Goal: Transaction & Acquisition: Book appointment/travel/reservation

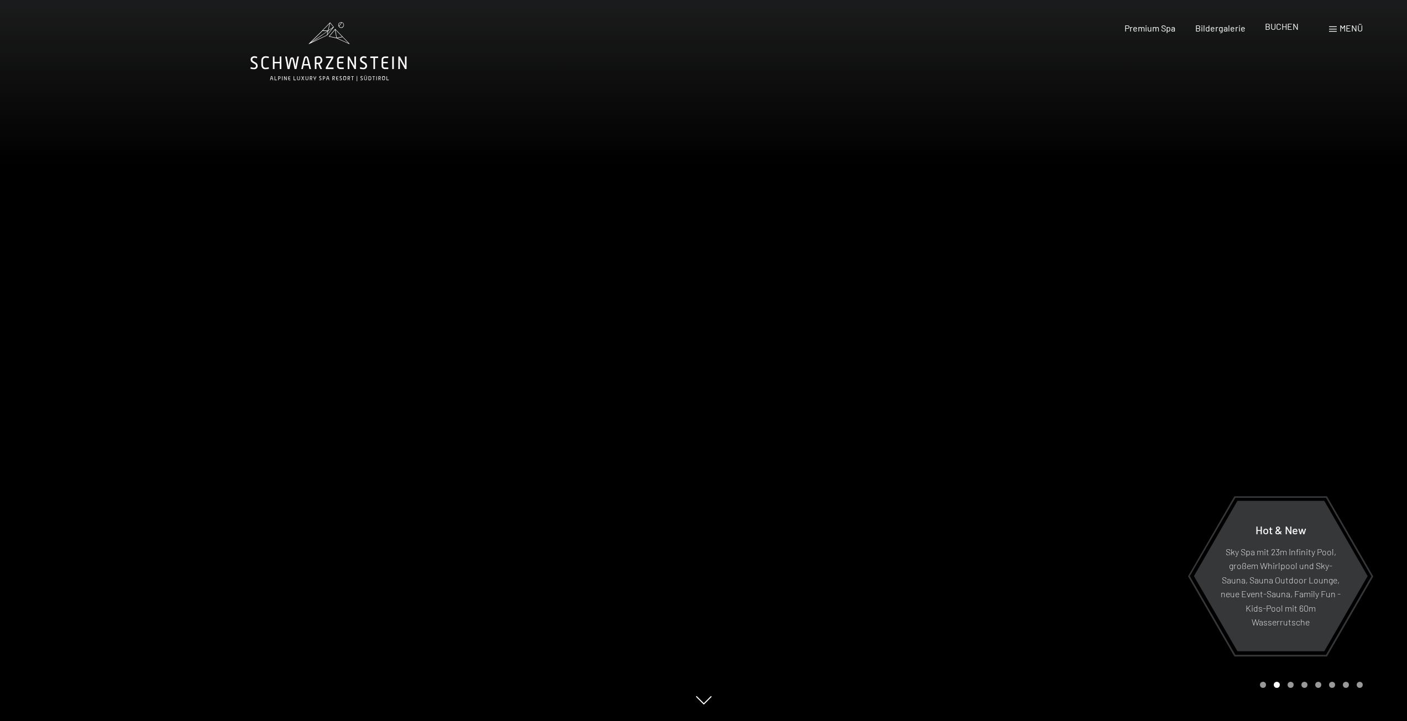
click at [1279, 30] on span "BUCHEN" at bounding box center [1282, 26] width 34 height 11
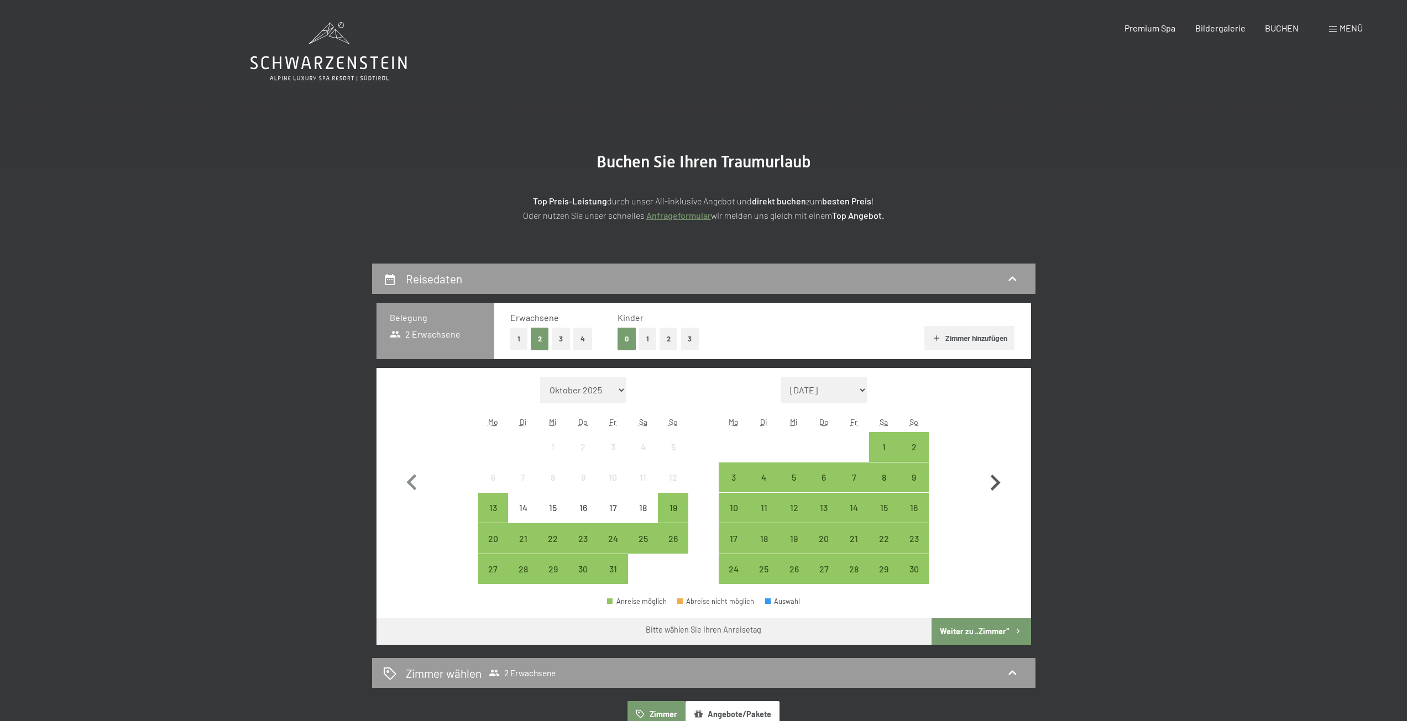
click at [992, 474] on icon "button" at bounding box center [995, 483] width 32 height 32
select select "2025-11-01"
select select "2025-12-01"
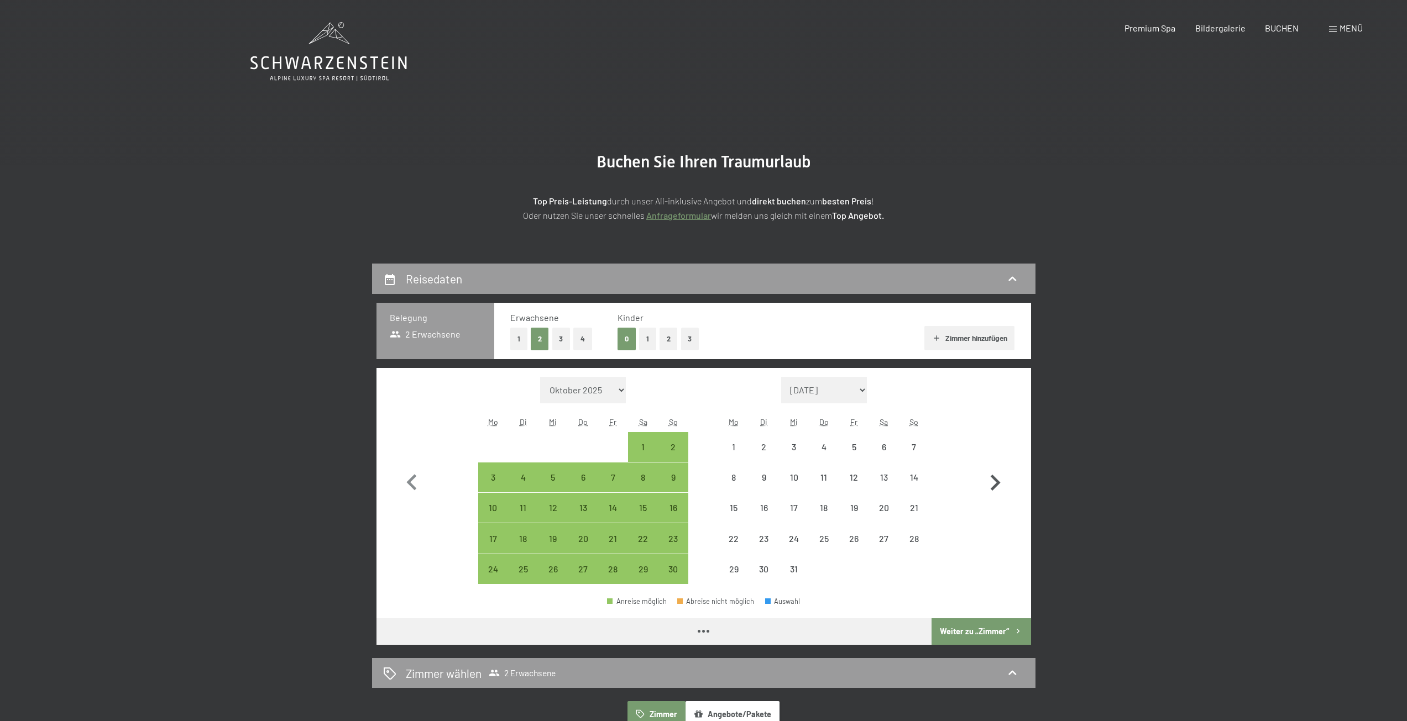
select select "2025-11-01"
select select "2025-12-01"
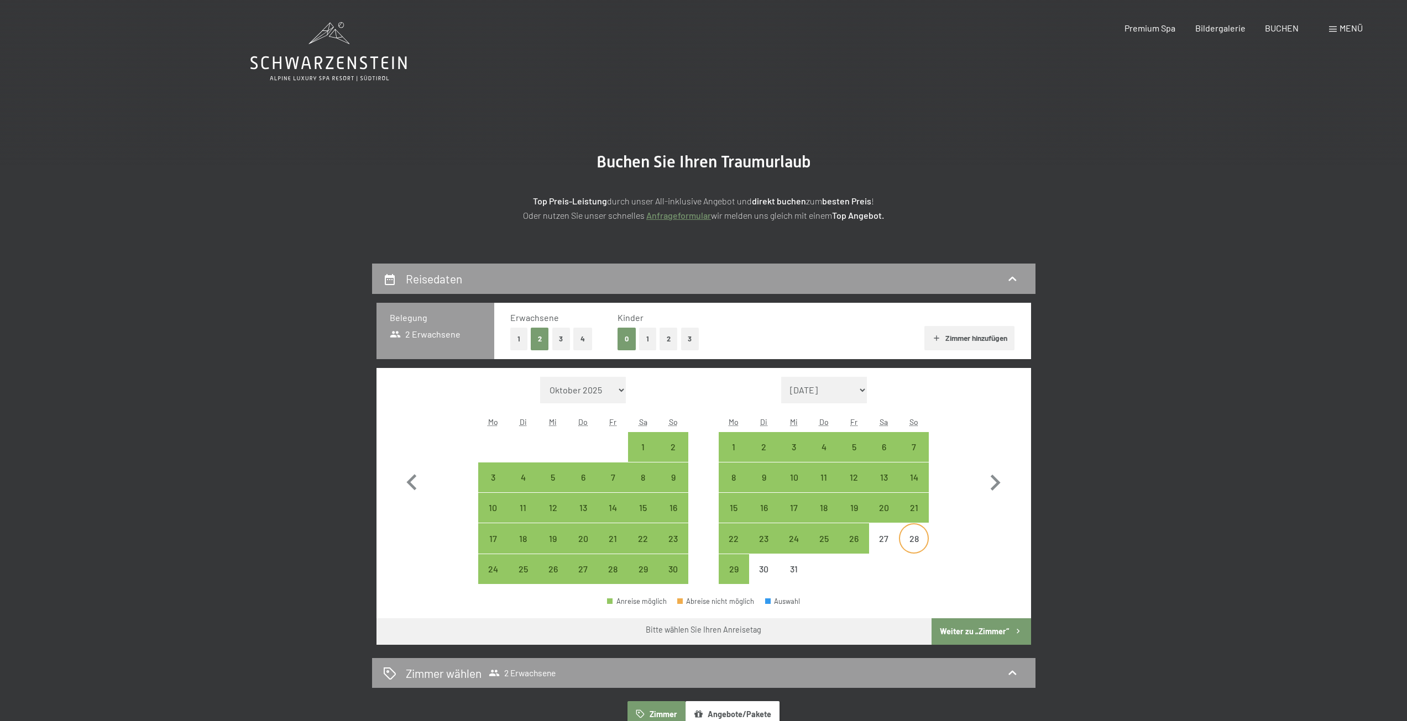
click at [916, 542] on div "28" at bounding box center [914, 549] width 28 height 28
select select "2025-11-01"
select select "2025-12-01"
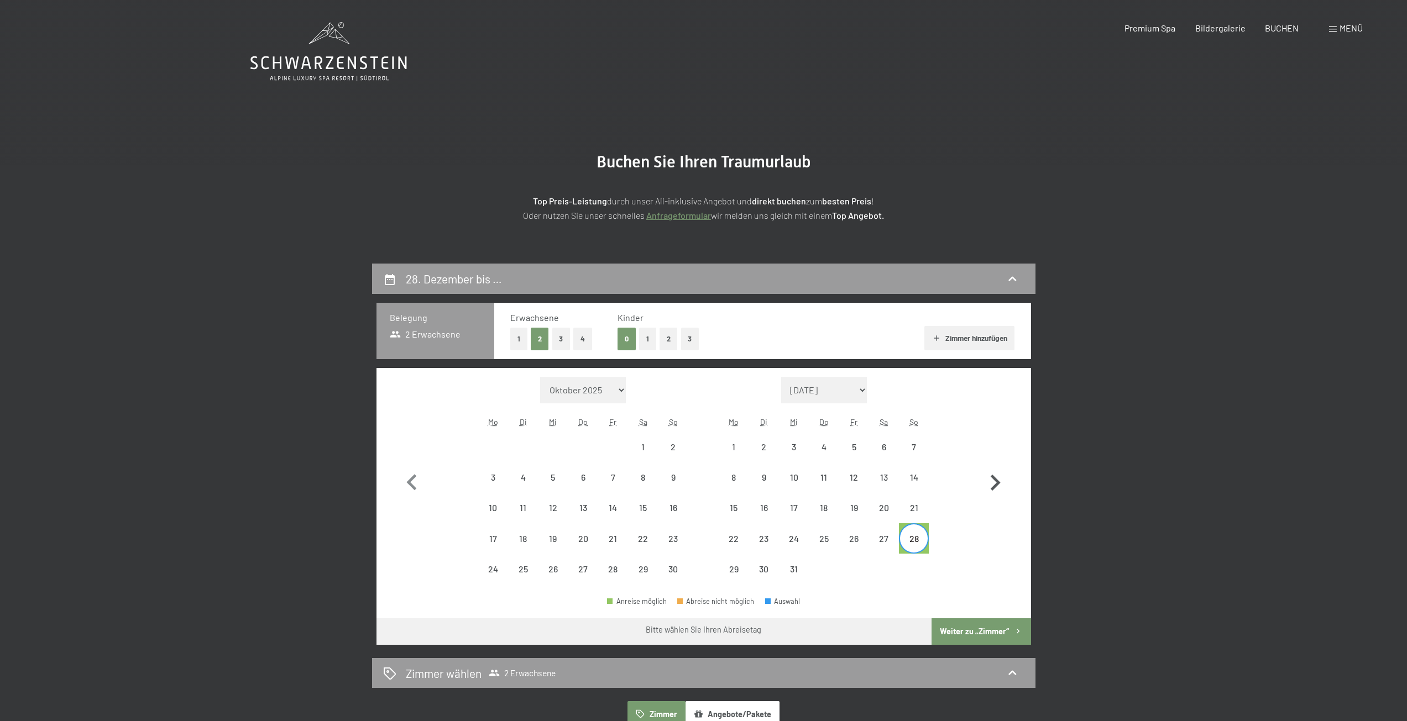
click at [989, 481] on icon "button" at bounding box center [995, 483] width 32 height 32
select select "2025-12-01"
select select "2026-01-01"
select select "2025-12-01"
select select "2026-01-01"
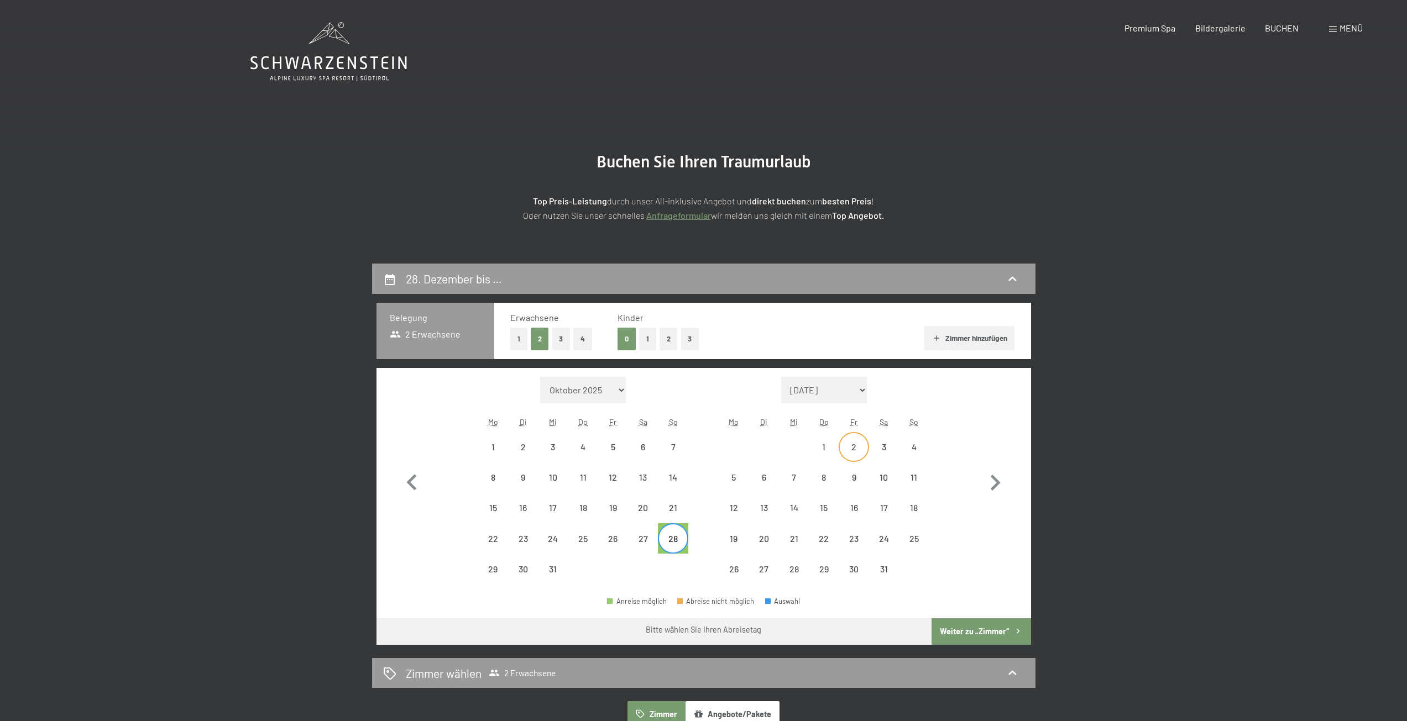
click at [860, 451] on div "2" at bounding box center [854, 457] width 28 height 28
select select "2025-12-01"
select select "2026-01-01"
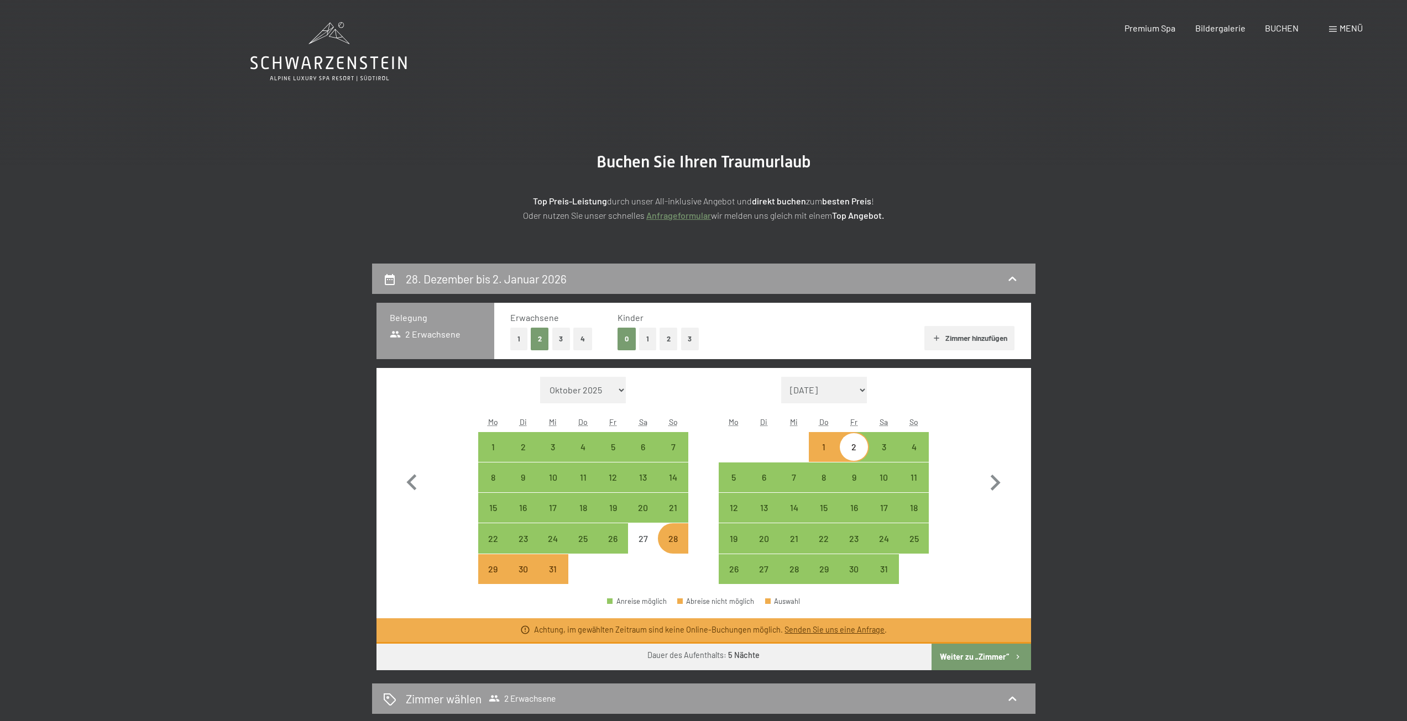
click at [1004, 656] on button "Weiter zu „Zimmer“" at bounding box center [980, 657] width 99 height 27
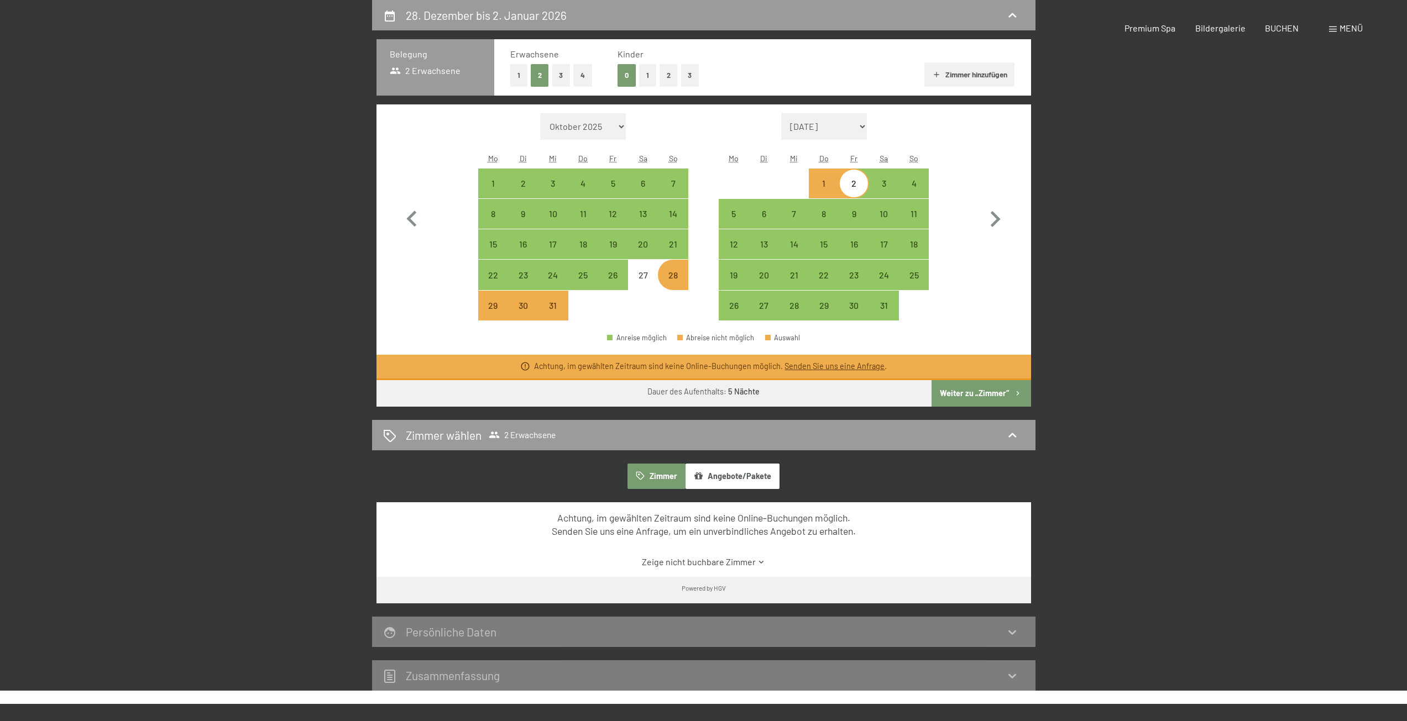
select select "2025-12-01"
select select "2026-01-01"
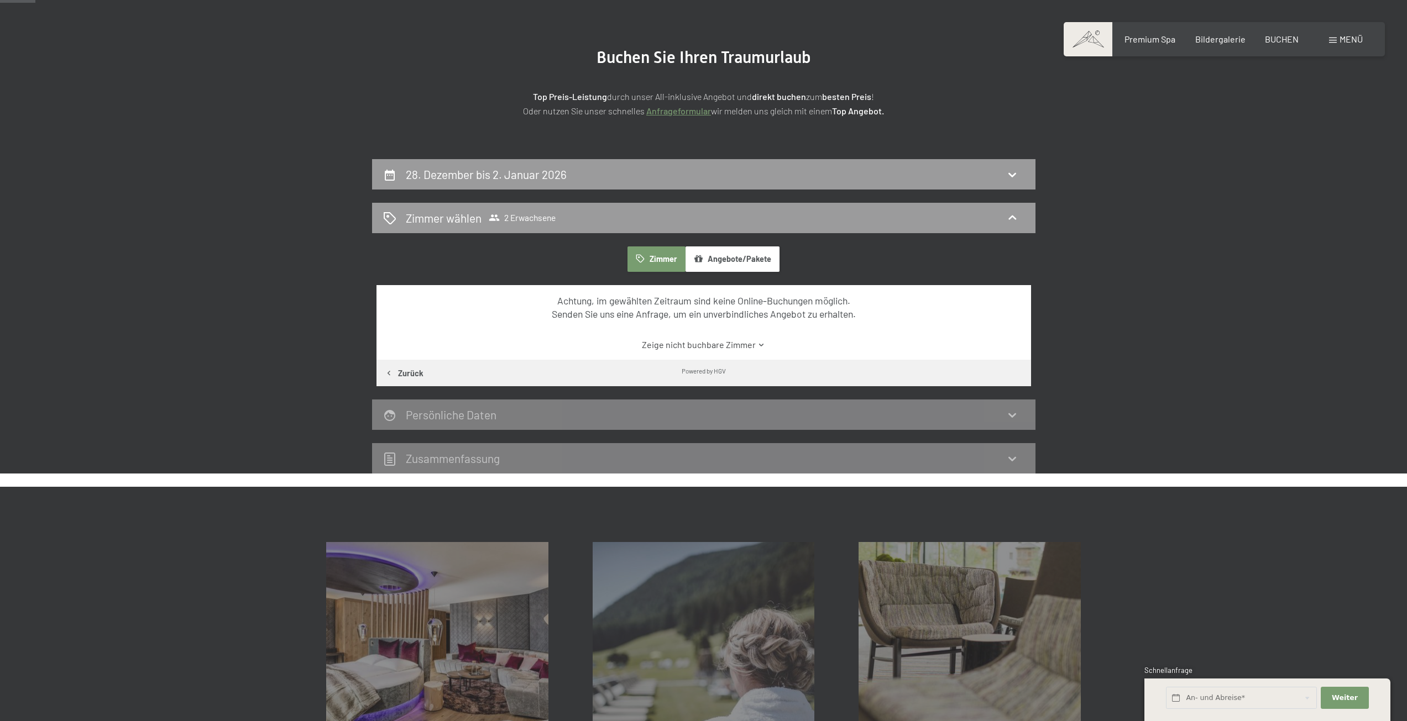
scroll to position [0, 0]
